Goal: Transaction & Acquisition: Subscribe to service/newsletter

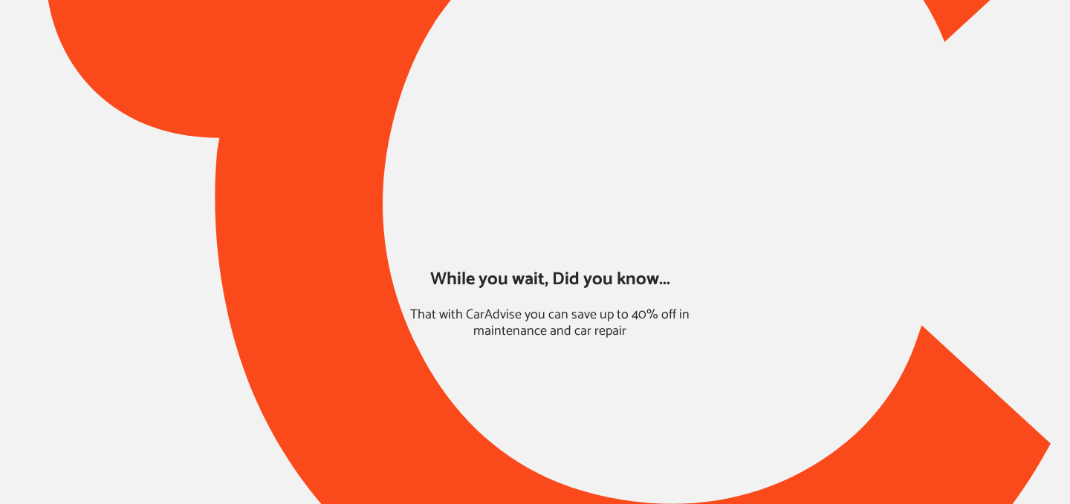
type input "*****"
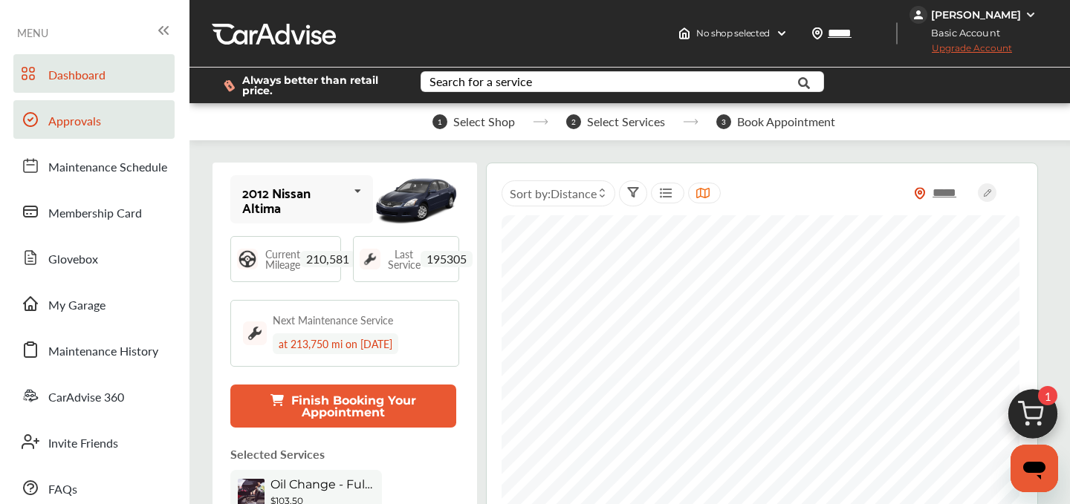
click at [76, 128] on span "Approvals" at bounding box center [74, 121] width 53 height 19
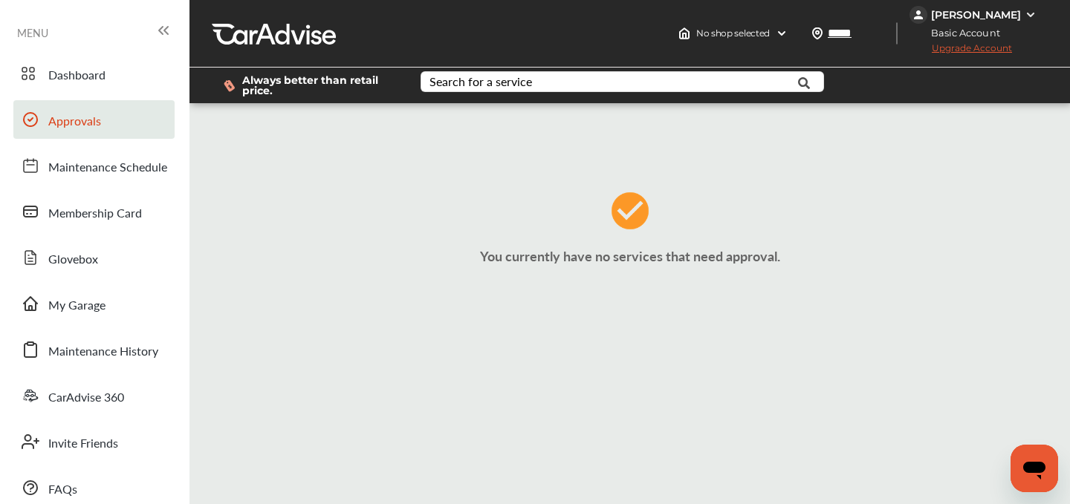
click at [961, 51] on span "Upgrade Account" at bounding box center [960, 51] width 102 height 19
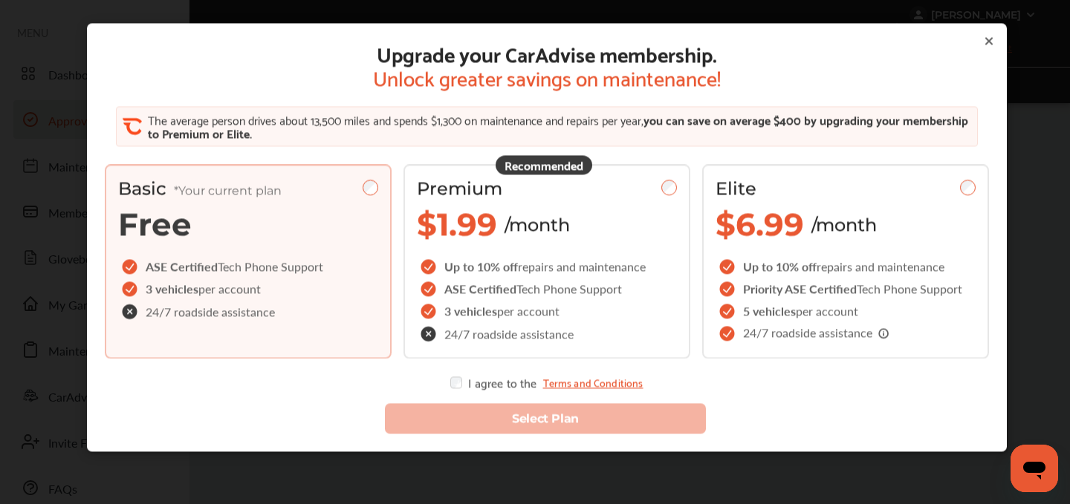
click at [992, 33] on div "Upgrade your CarAdvise membership. Unlock greater savings on maintenance! The a…" at bounding box center [547, 237] width 920 height 429
click at [986, 37] on icon at bounding box center [989, 41] width 12 height 12
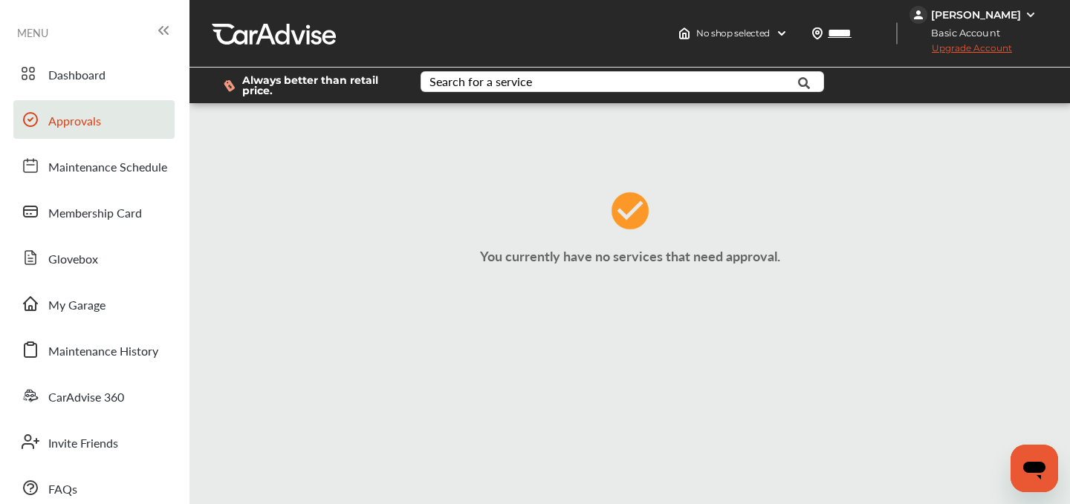
click at [972, 10] on div "[PERSON_NAME]" at bounding box center [976, 14] width 90 height 13
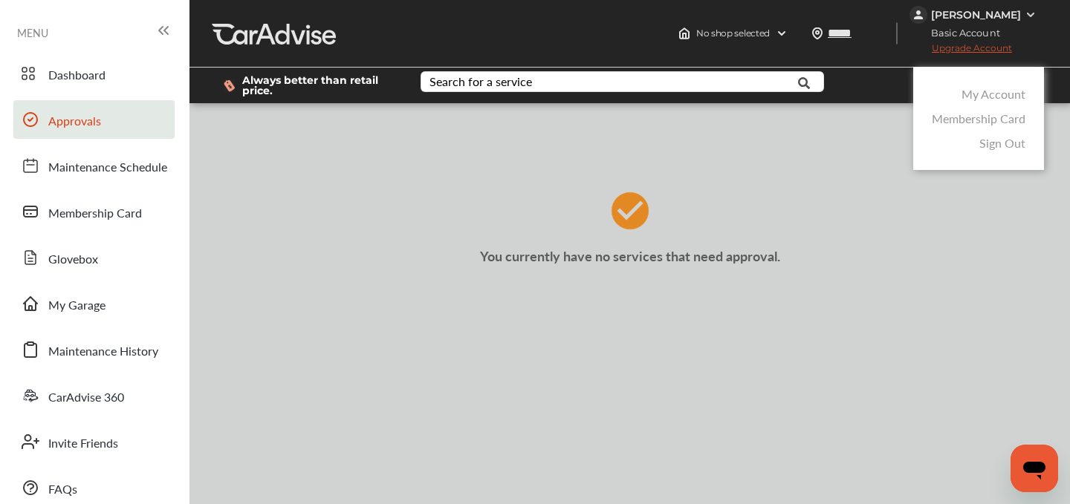
click at [988, 99] on link "My Account" at bounding box center [993, 93] width 64 height 17
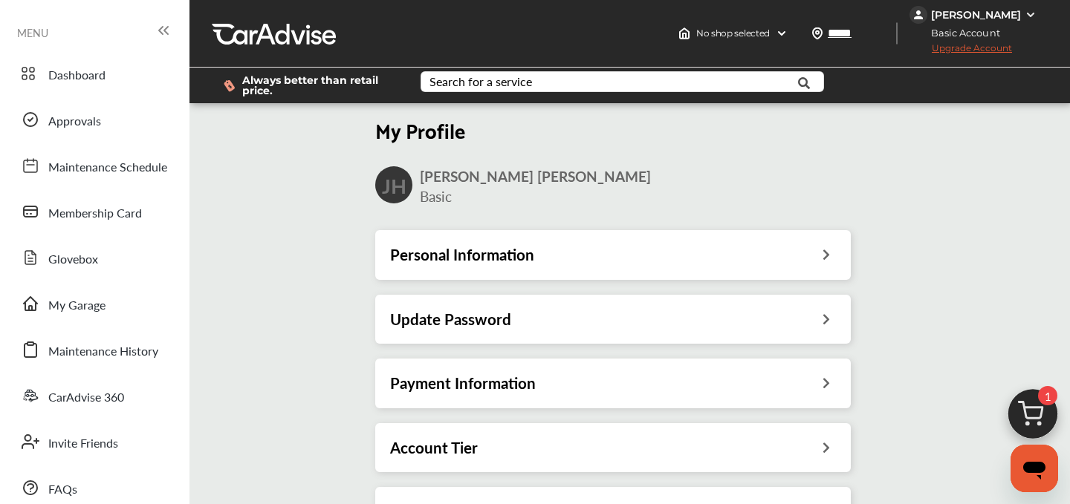
click at [433, 376] on h3 "Payment Information" at bounding box center [463, 383] width 146 height 19
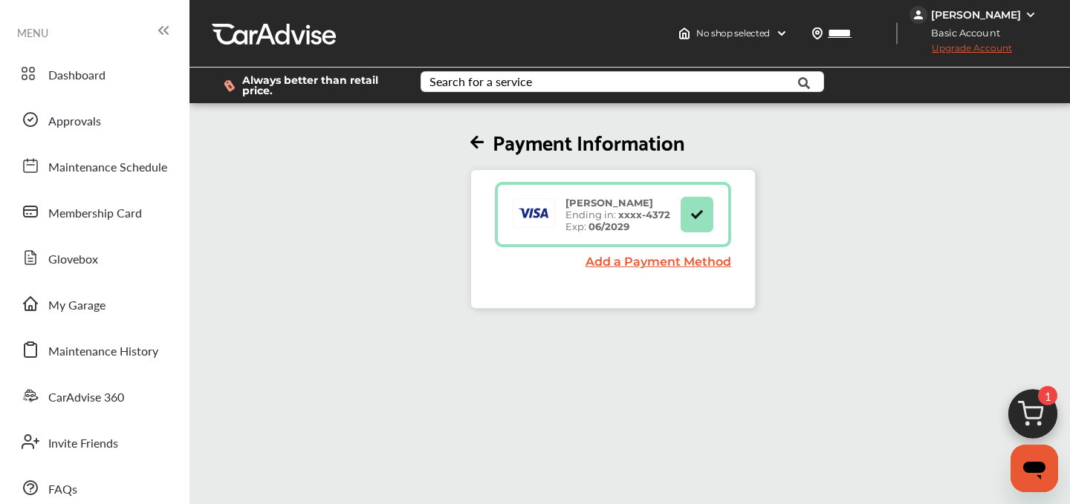
click at [966, 51] on span "Upgrade Account" at bounding box center [960, 51] width 102 height 19
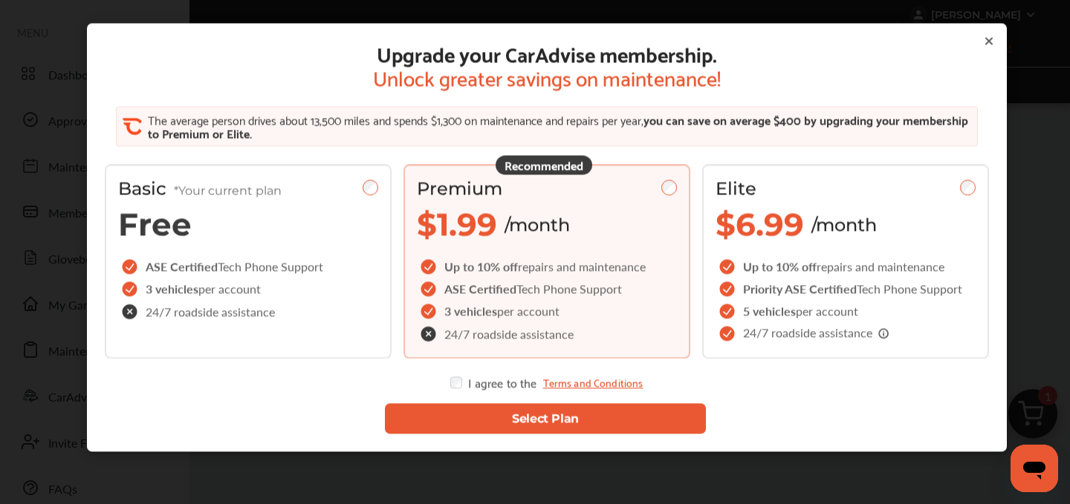
click at [519, 426] on button "Select Plan" at bounding box center [545, 418] width 321 height 30
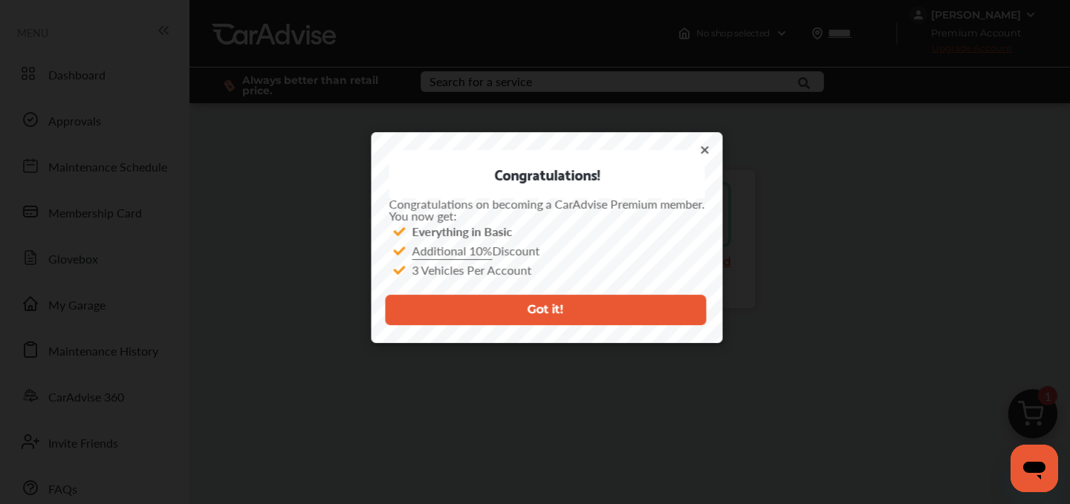
click at [706, 148] on icon at bounding box center [705, 150] width 6 height 6
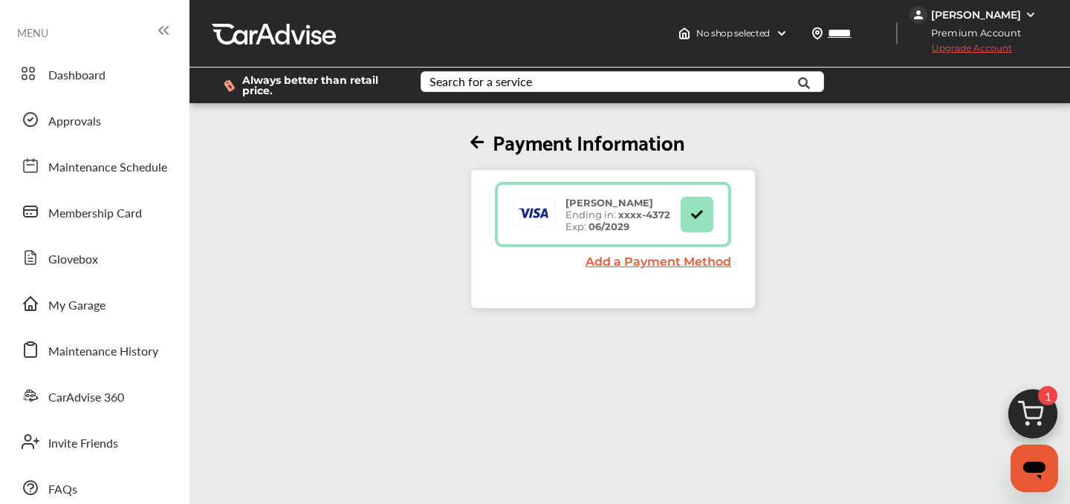
click at [339, 269] on div "Payment Information Joshua J Heintz Ending in: xxxx- 4372 Exp: 06/2029 Add a Pa…" at bounding box center [613, 207] width 856 height 203
